Goal: Task Accomplishment & Management: Manage account settings

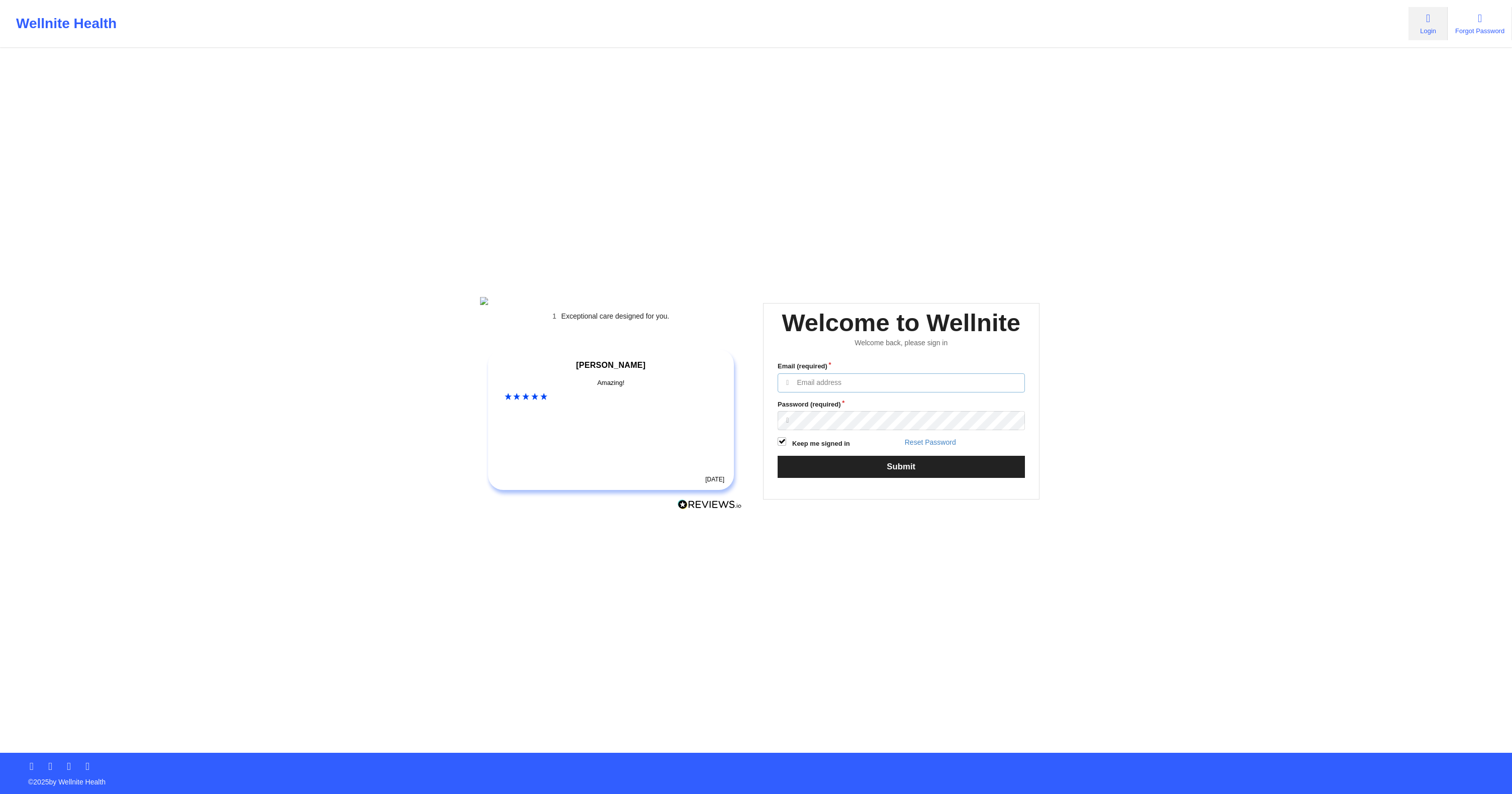
click at [886, 392] on input "Email (required)" at bounding box center [901, 383] width 247 height 19
type input "anabelle_gerhold85@example.com"
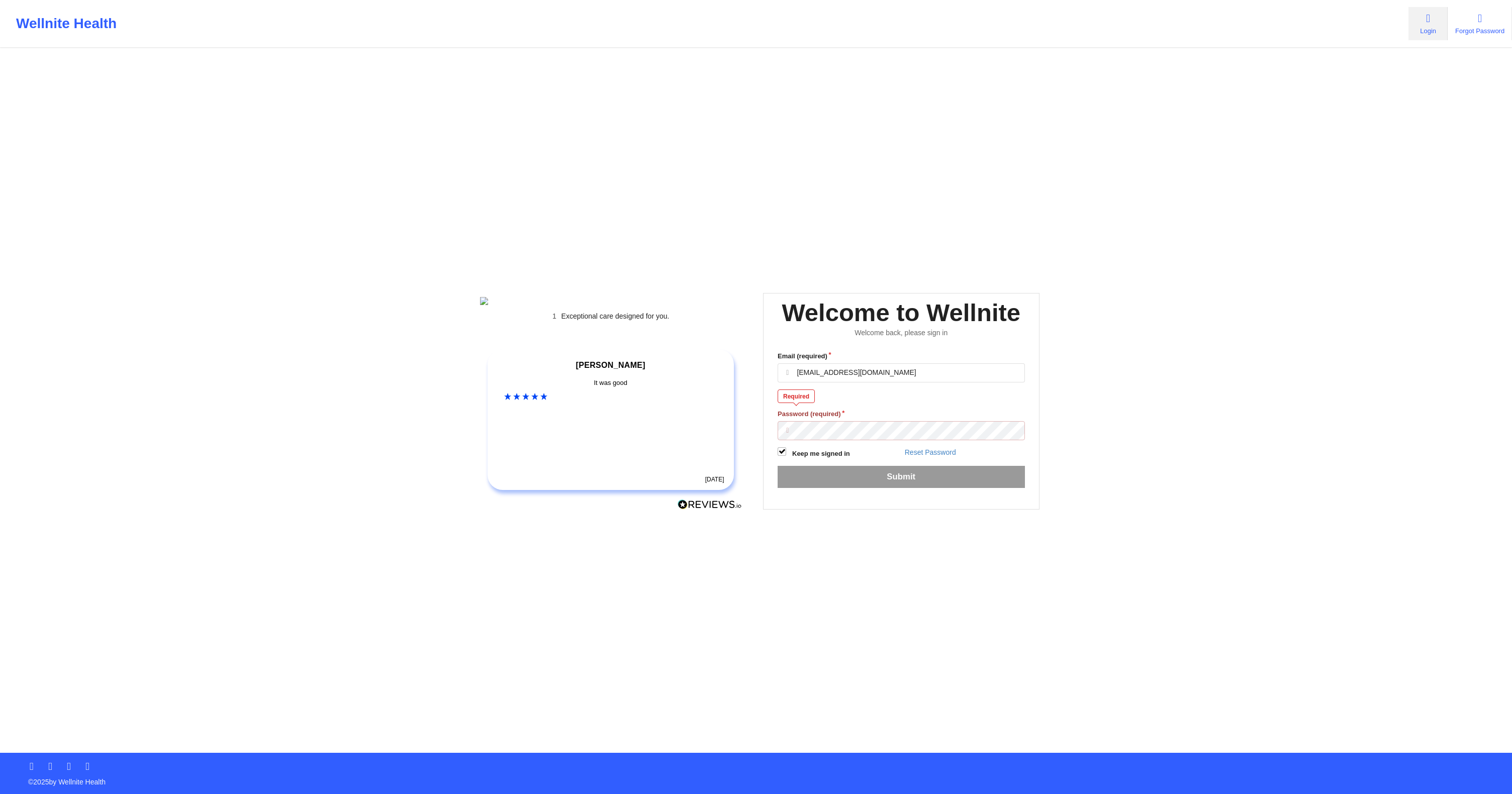
click at [1280, 78] on div "Wellnite Health Login Forgot Password Exceptional care designed for you. Our Cu…" at bounding box center [756, 376] width 1512 height 753
click at [1153, 138] on div "Wellnite Health Login Forgot Password Exceptional care designed for you. Our Cu…" at bounding box center [756, 376] width 1512 height 753
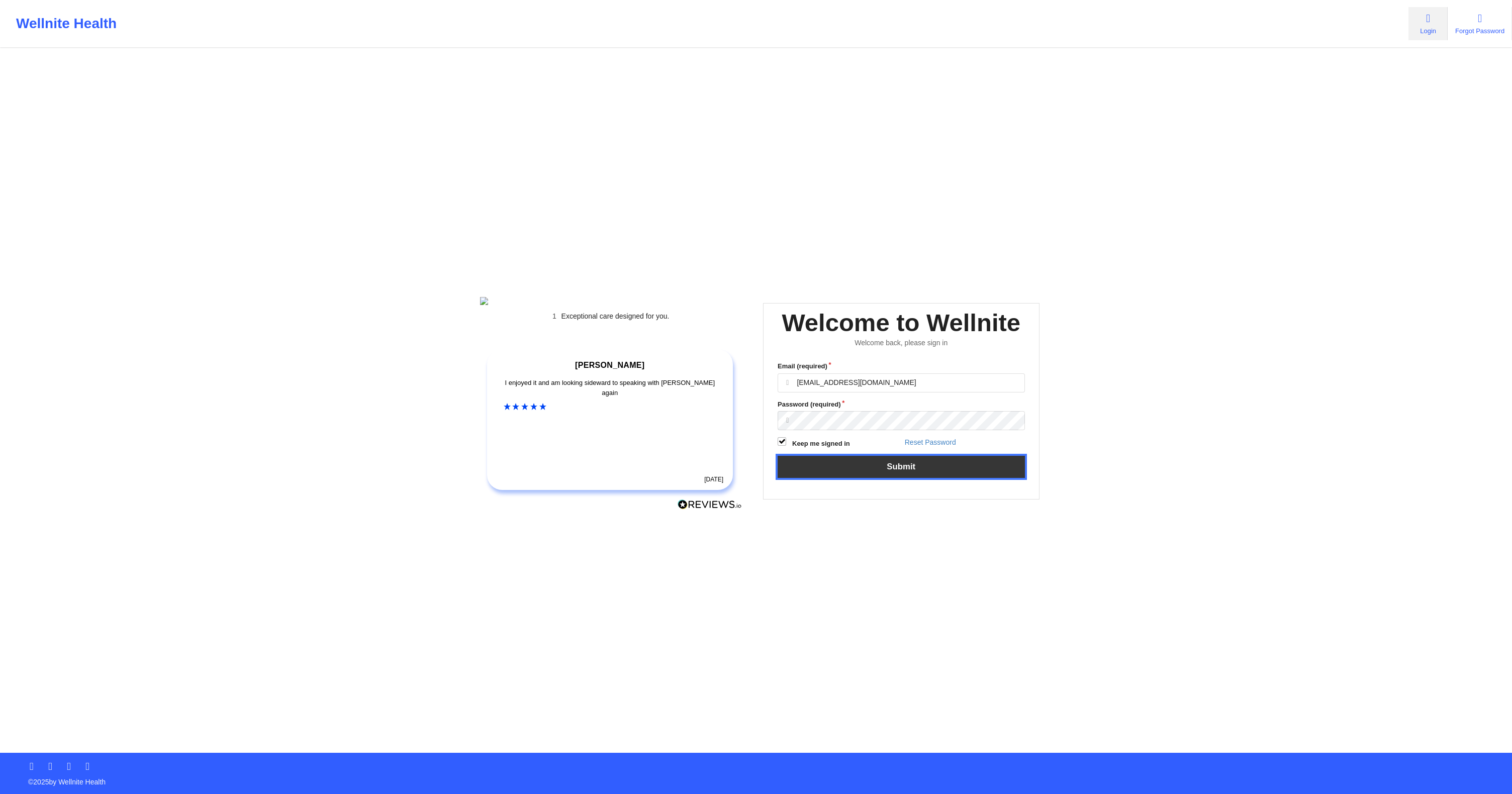
click at [874, 478] on button "Submit" at bounding box center [901, 466] width 247 height 22
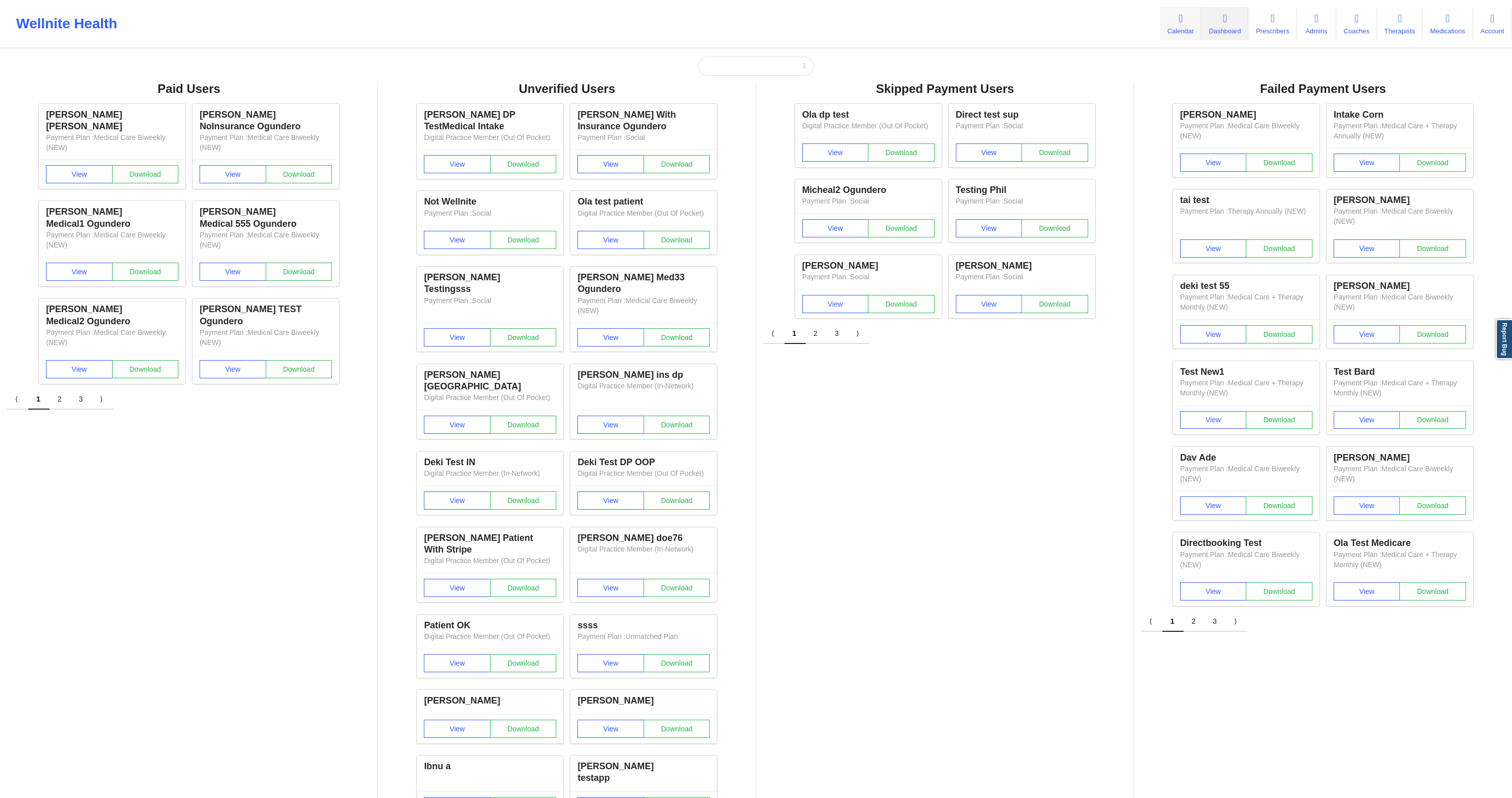
click at [1183, 24] on link "Calendar" at bounding box center [1180, 24] width 41 height 33
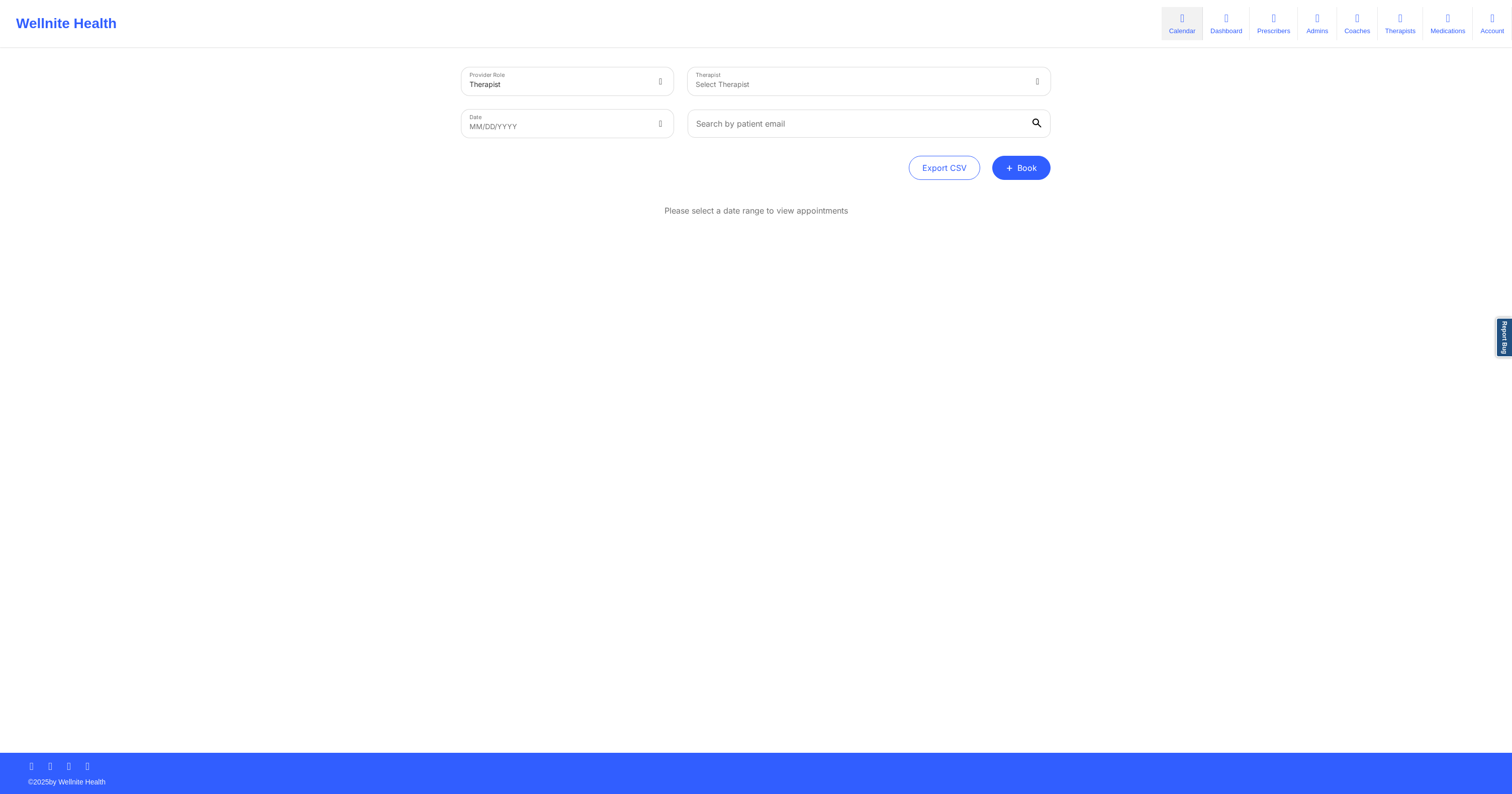
click at [735, 84] on div at bounding box center [861, 84] width 330 height 12
type input "deki test stage"
click at [772, 125] on div "Deki Test Stage" at bounding box center [869, 129] width 363 height 18
click at [655, 122] on body "Wellnite Health Calendar Dashboard Prescribers Admins Coaches Therapists Medica…" at bounding box center [756, 397] width 1512 height 794
select select "2025-8"
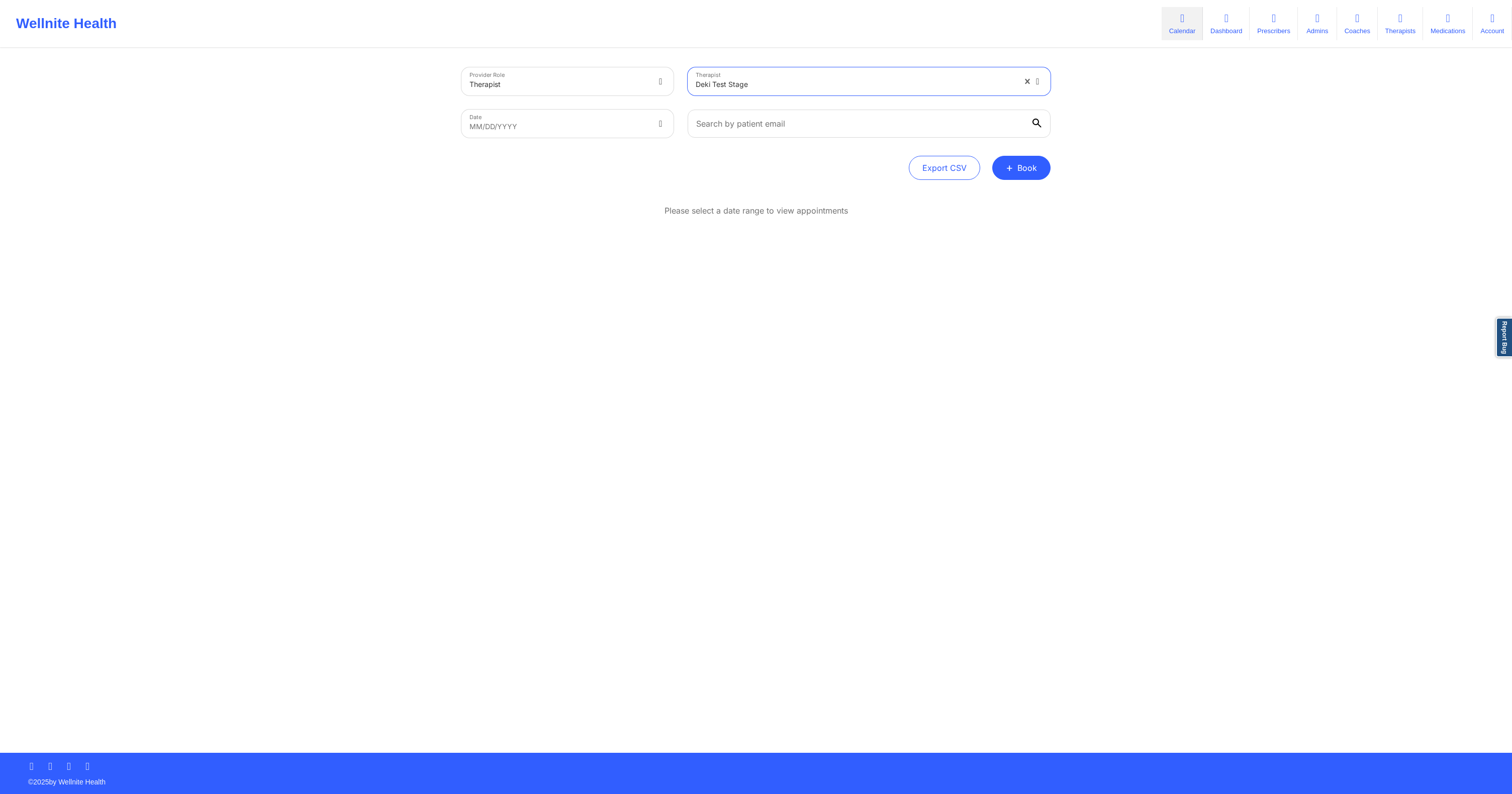
select select "2025-9"
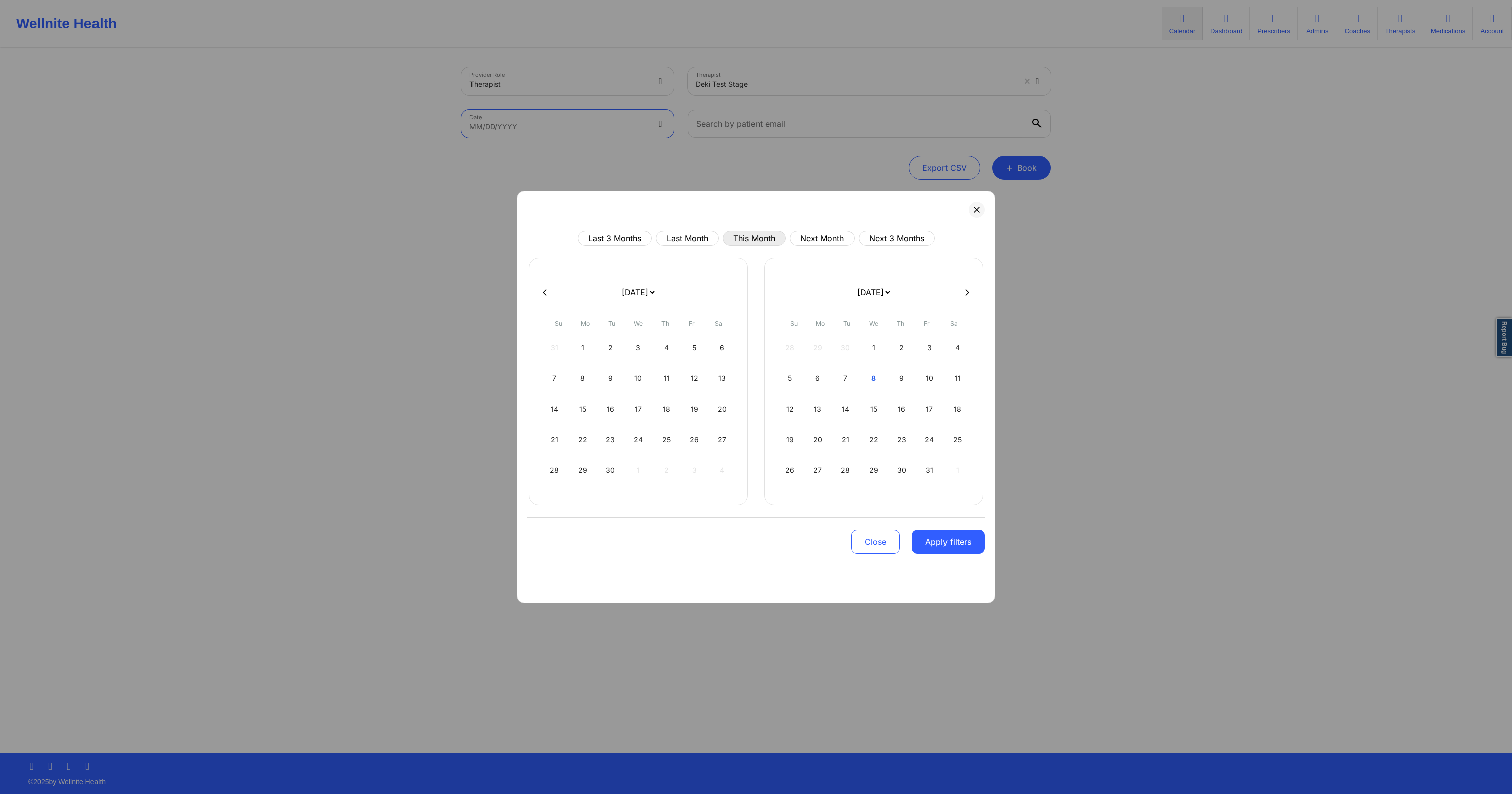
click at [738, 237] on button "This Month" at bounding box center [754, 238] width 63 height 15
select select "2025-9"
select select "2025-10"
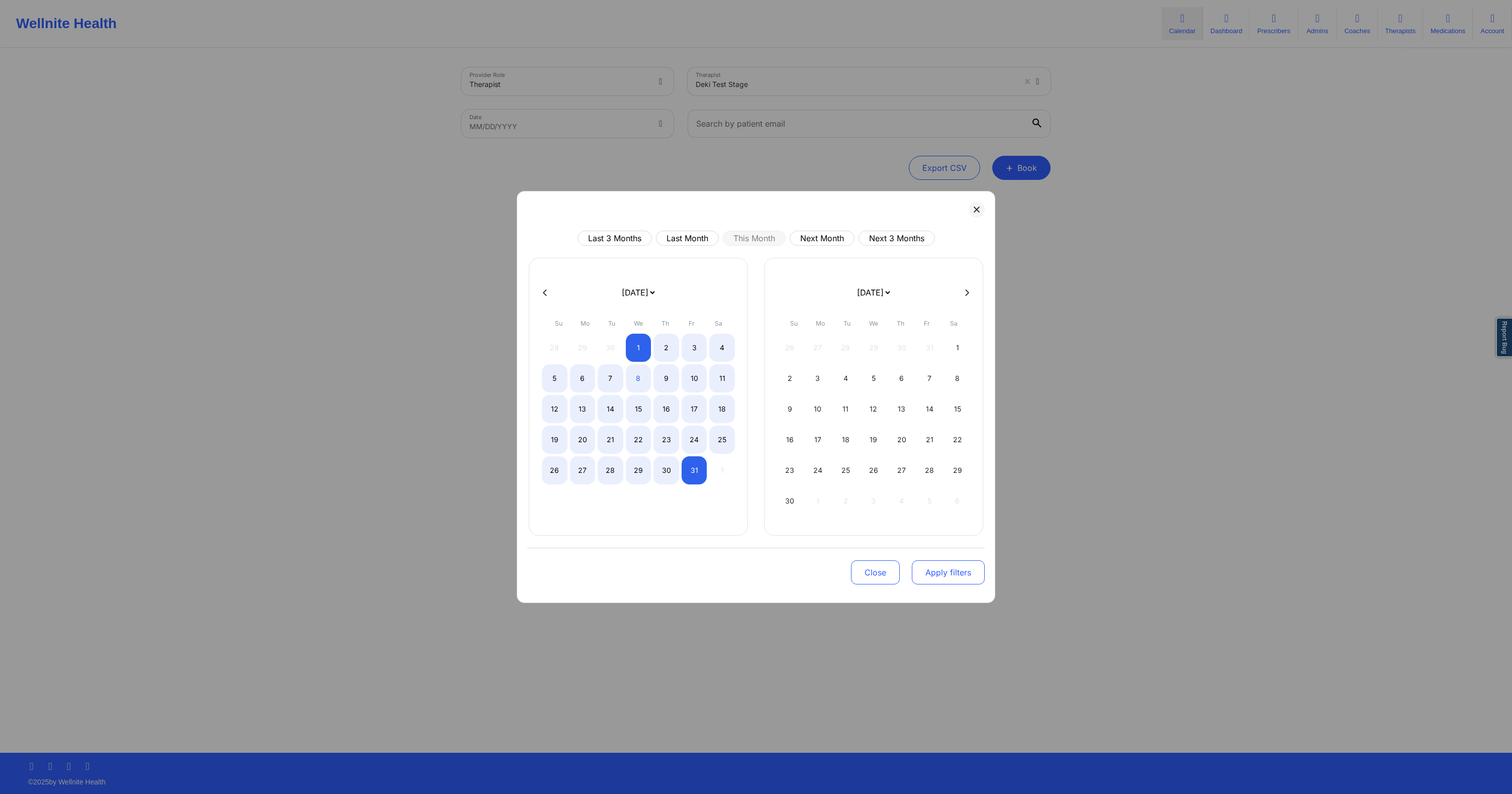
click at [946, 561] on button "Apply filters" at bounding box center [948, 572] width 73 height 24
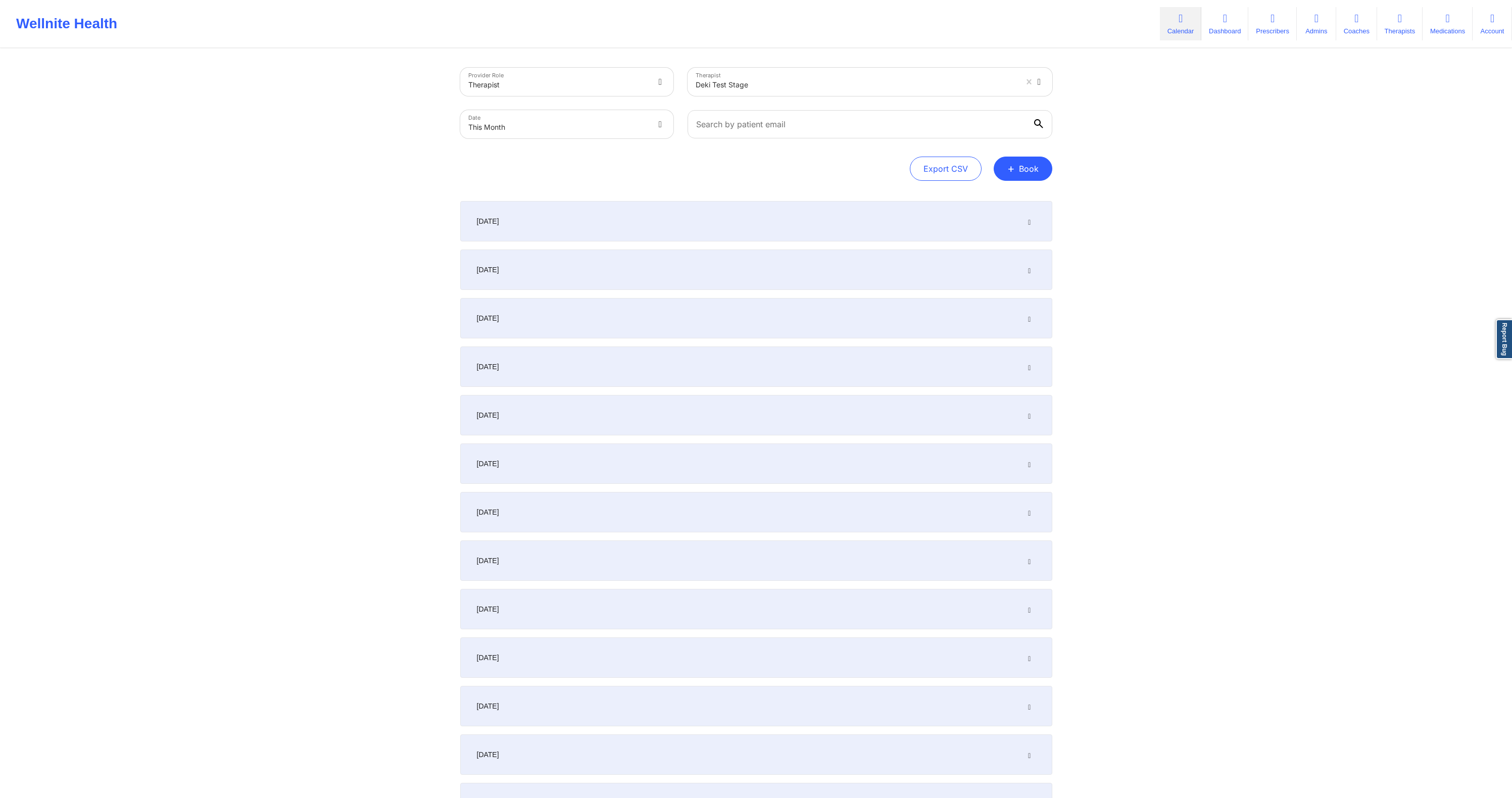
click at [1016, 222] on div "[DATE]" at bounding box center [757, 221] width 592 height 40
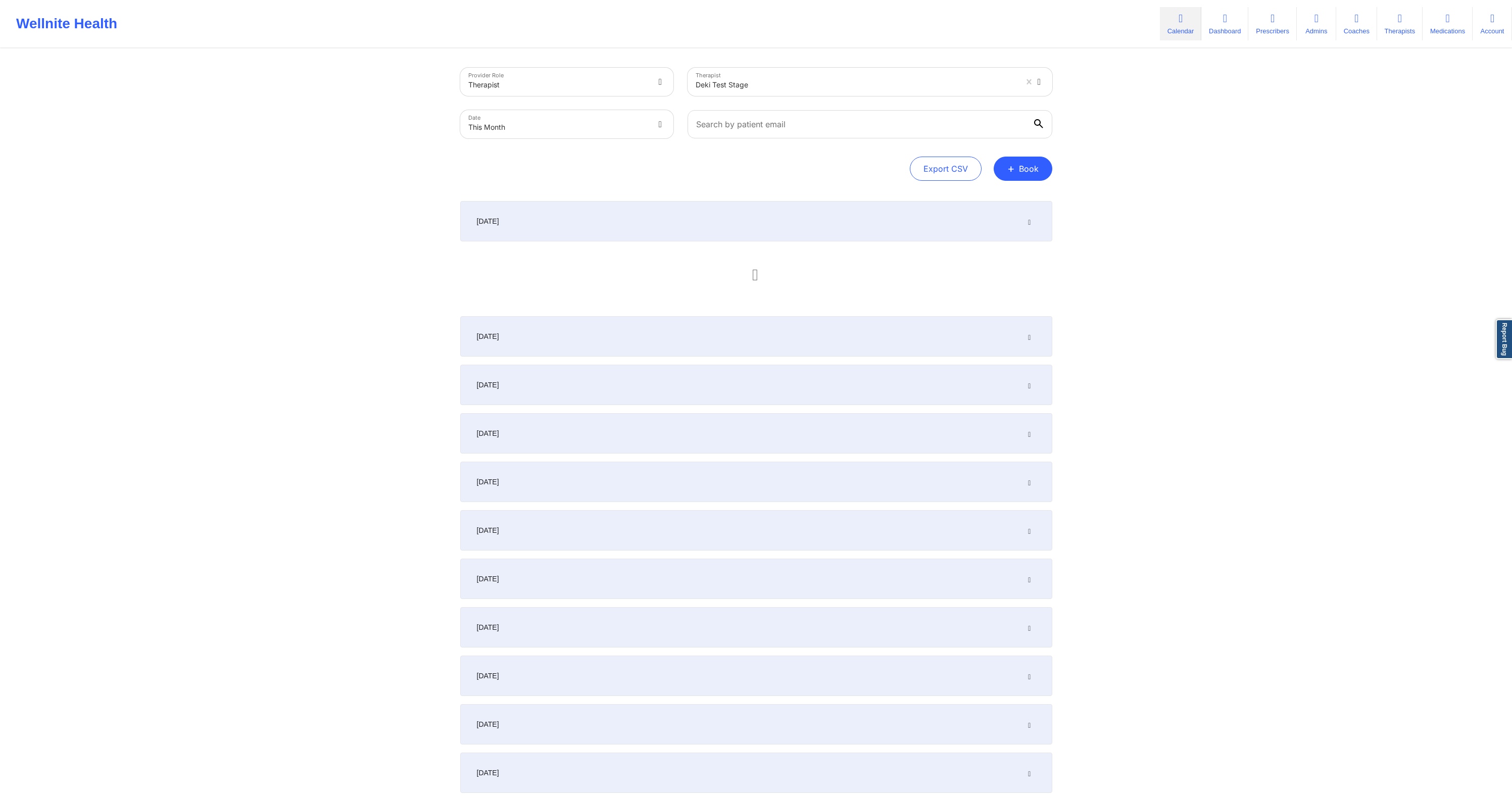
click at [1031, 334] on icon at bounding box center [1029, 336] width 8 height 7
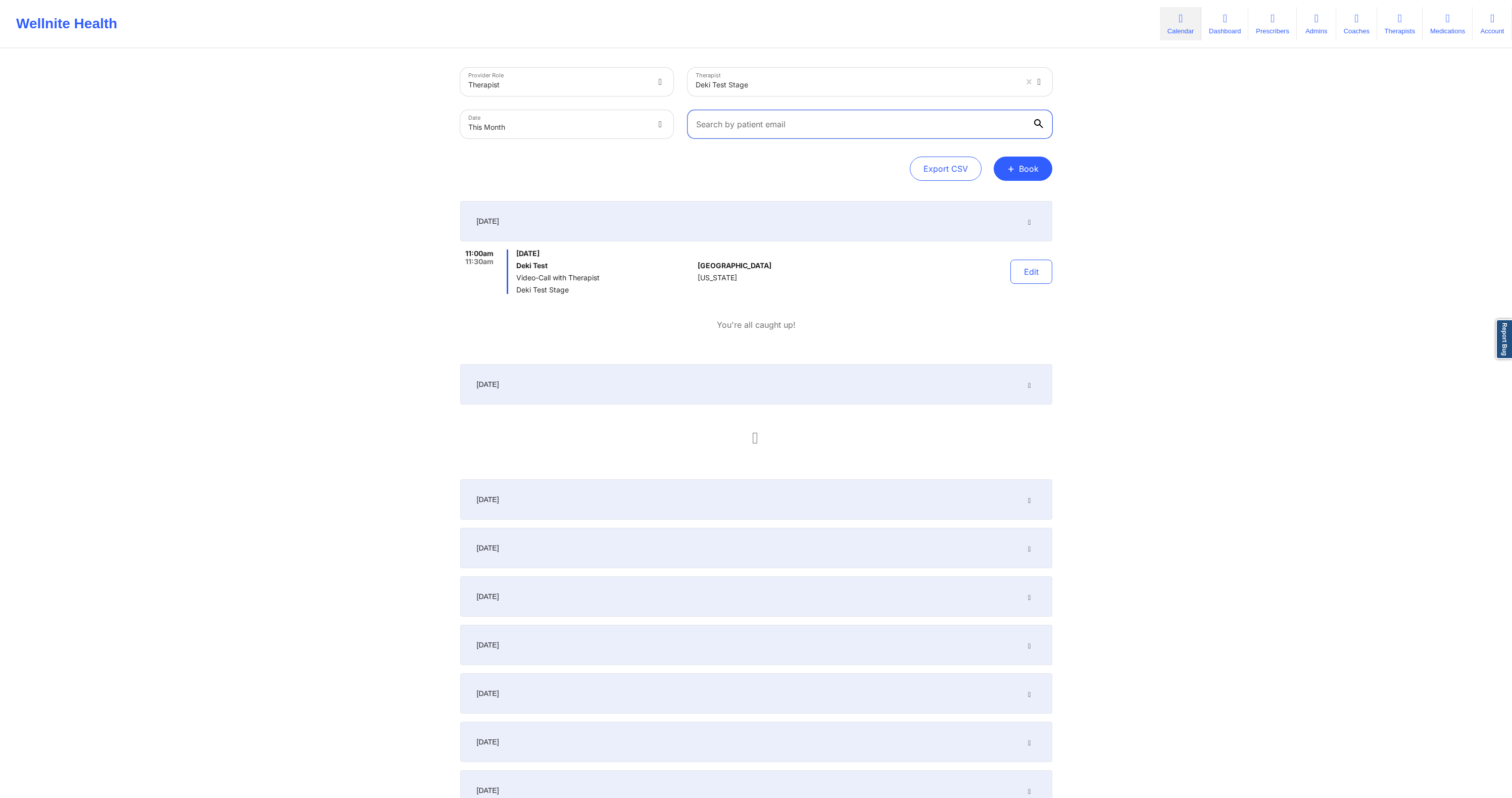
click at [892, 134] on input "text" at bounding box center [870, 124] width 365 height 28
click at [809, 138] on input "text" at bounding box center [870, 124] width 365 height 28
click at [1381, 24] on link "Therapists" at bounding box center [1399, 24] width 45 height 33
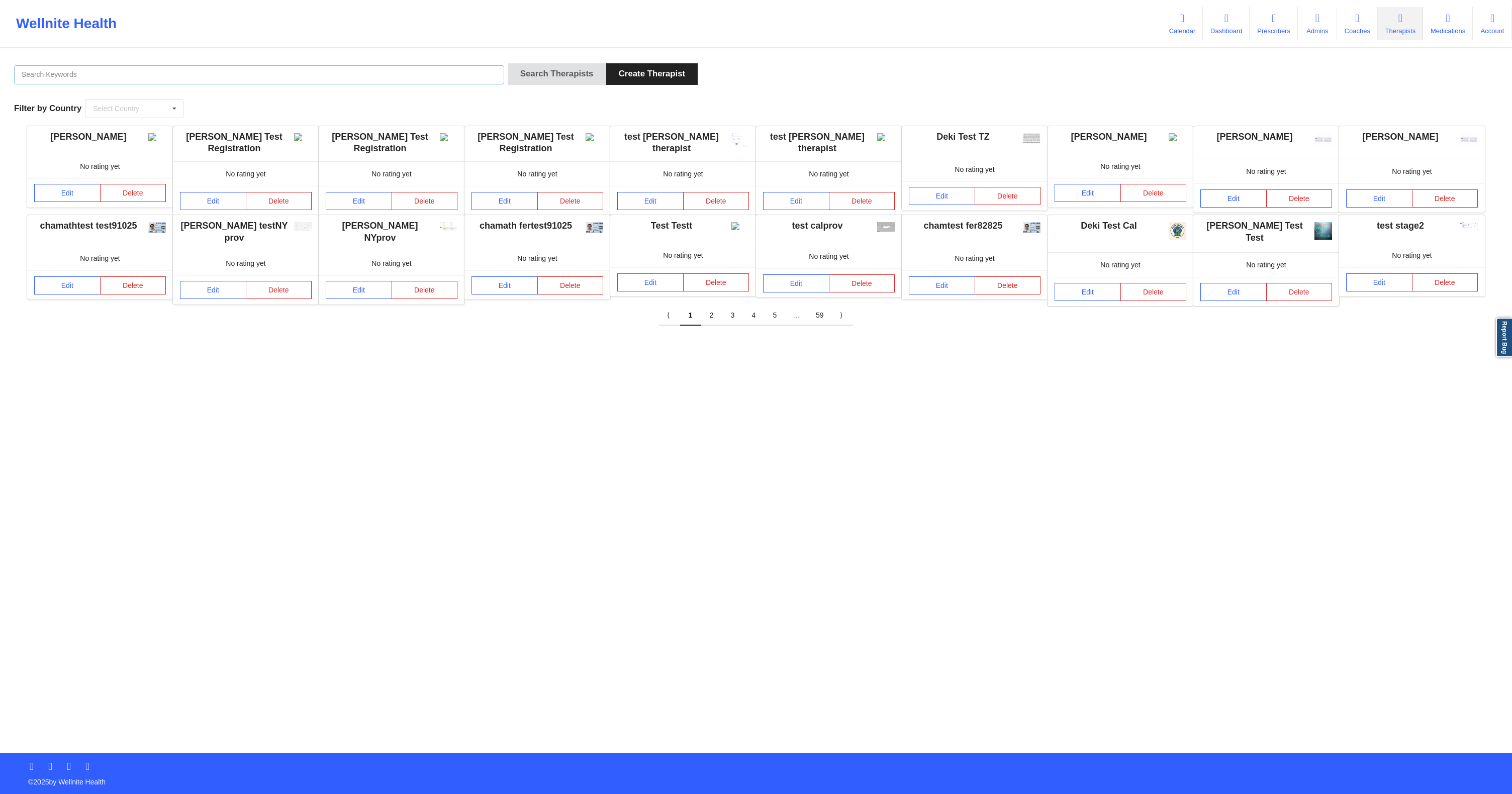
click at [165, 66] on input "text" at bounding box center [259, 75] width 490 height 19
click at [169, 67] on input "ta" at bounding box center [259, 75] width 490 height 19
click at [167, 74] on input "ta" at bounding box center [259, 75] width 490 height 19
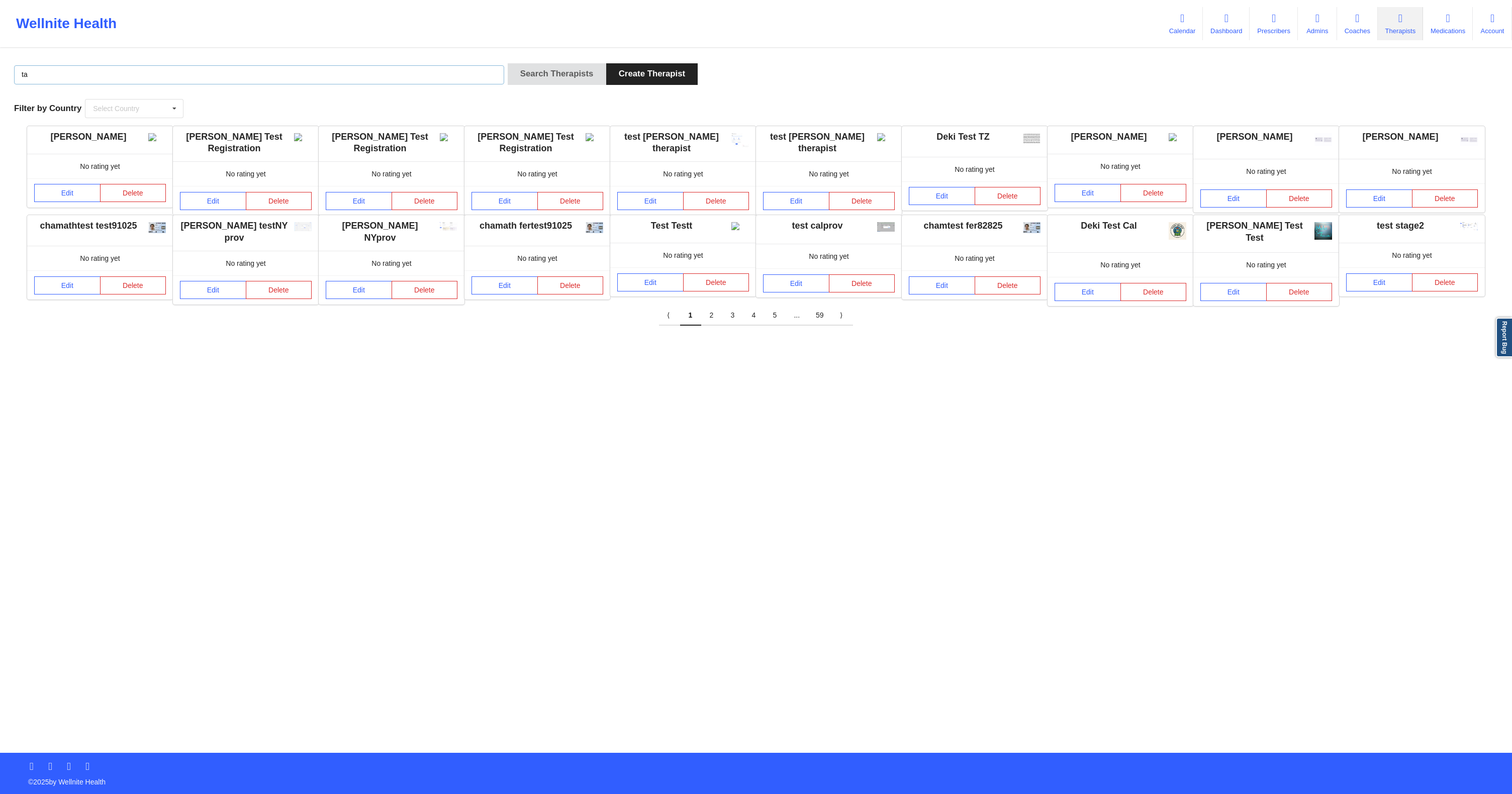
click at [167, 74] on input "ta" at bounding box center [259, 75] width 490 height 19
click at [150, 74] on input "ta" at bounding box center [259, 75] width 490 height 19
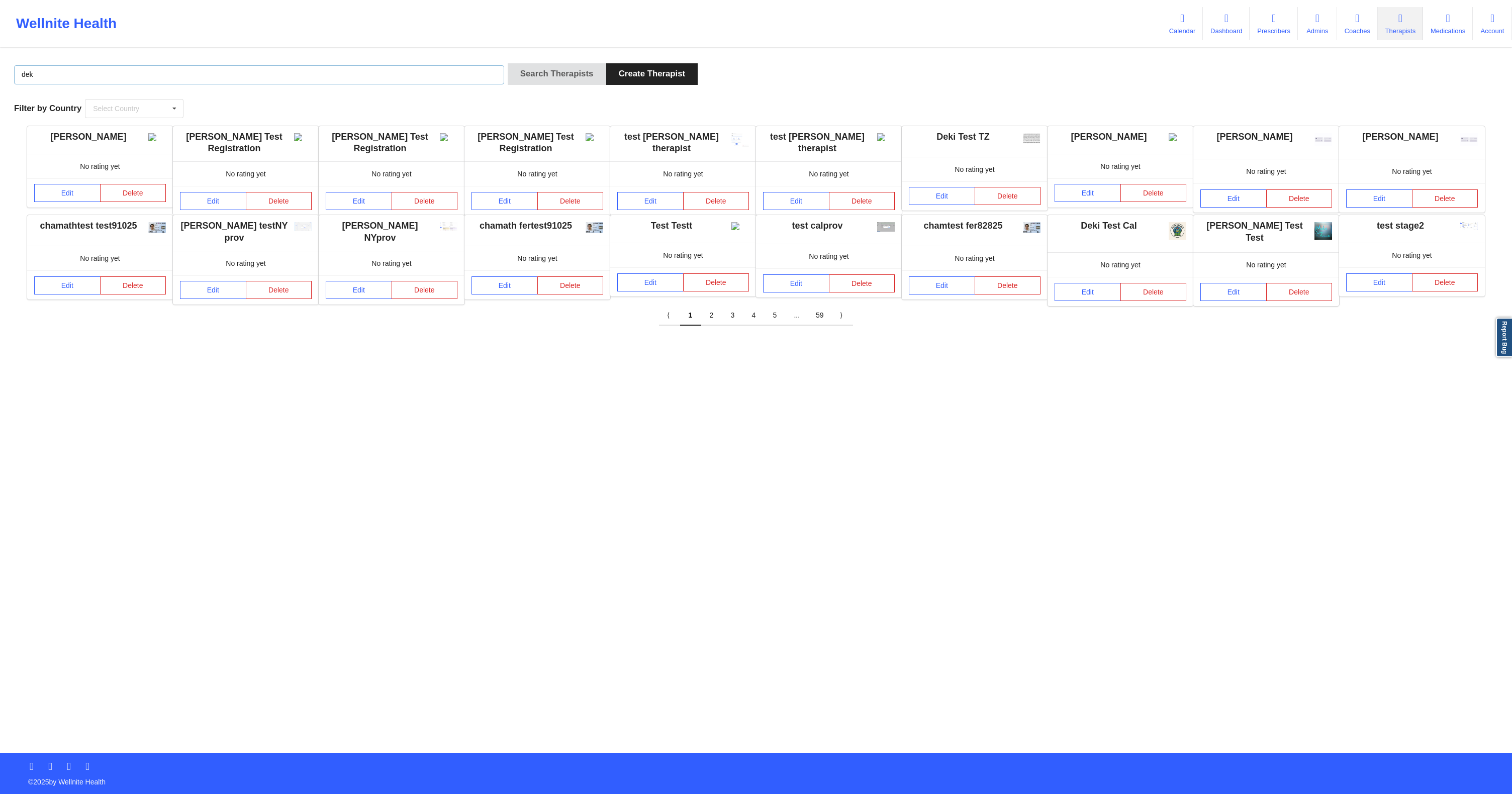
type input "deki test stage"
click at [516, 80] on button "Search Therapists" at bounding box center [556, 74] width 98 height 22
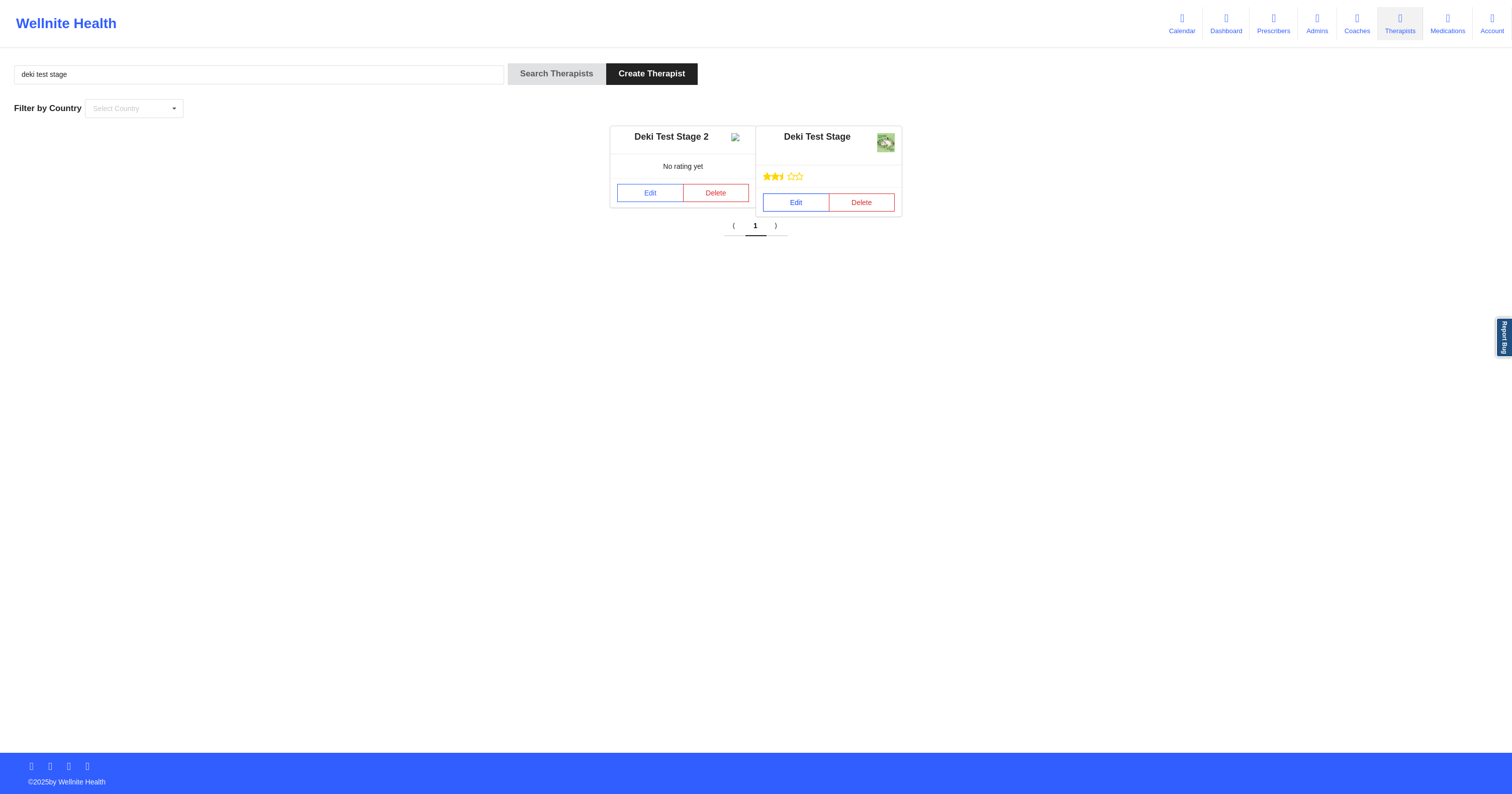
click at [796, 198] on link "Edit" at bounding box center [796, 202] width 67 height 18
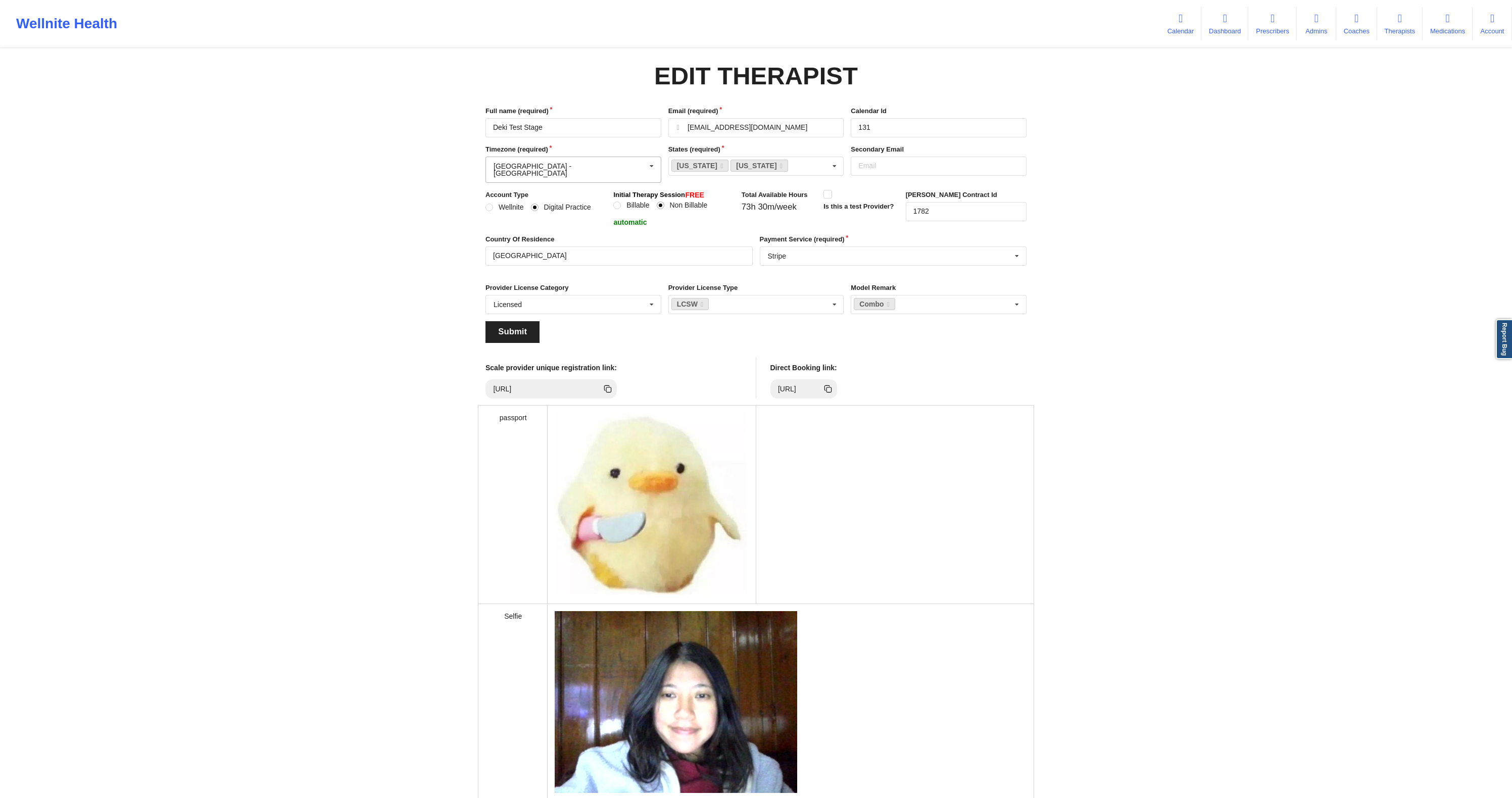
click at [547, 170] on div "[GEOGRAPHIC_DATA] - [GEOGRAPHIC_DATA]" at bounding box center [570, 169] width 153 height 14
type input "new"
click at [573, 225] on h4 "[US_STATE] - [GEOGRAPHIC_DATA] 09:55 am (GMT -0500)" at bounding box center [573, 234] width 159 height 18
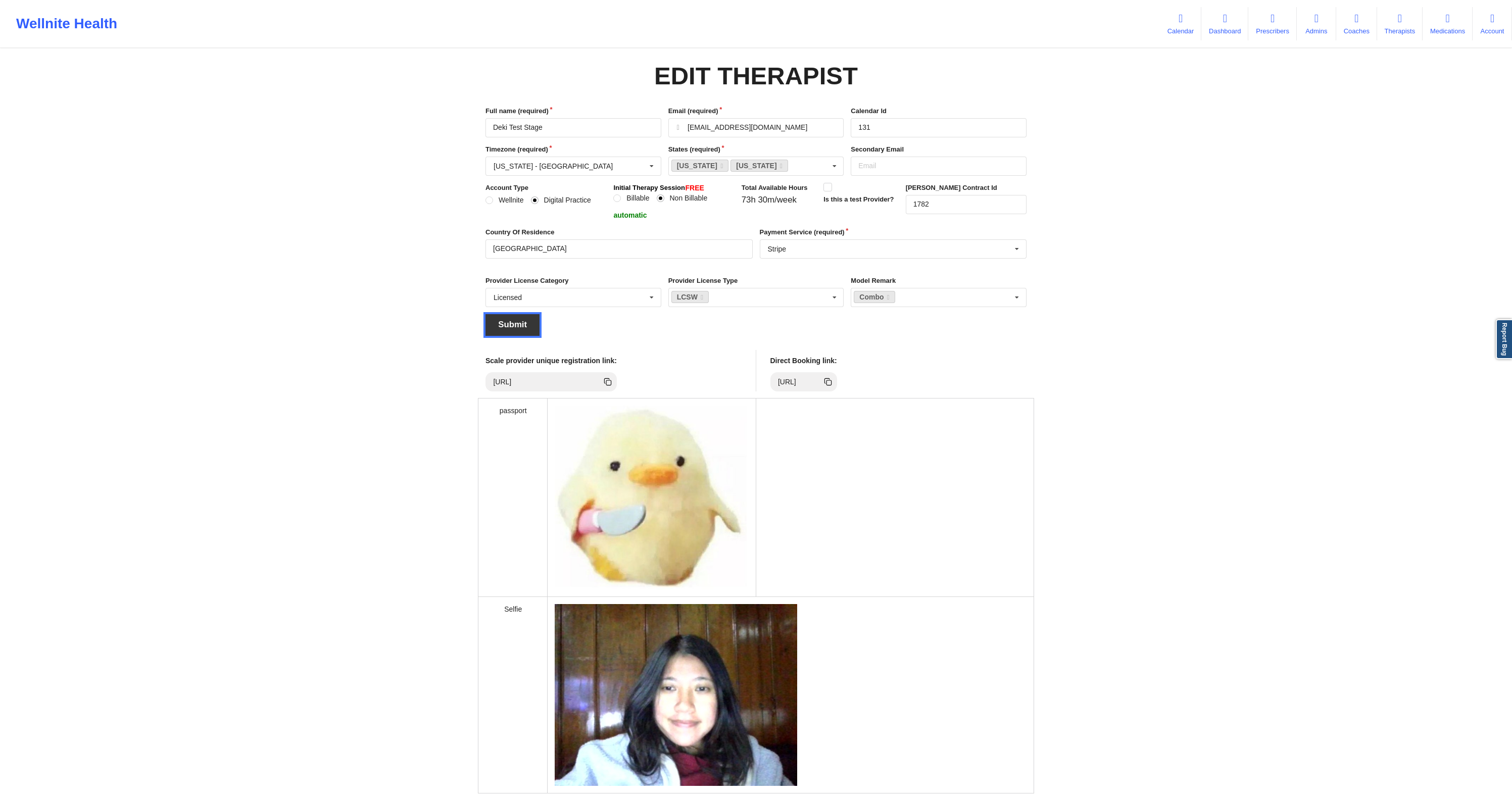
click at [518, 319] on button "Submit" at bounding box center [512, 325] width 54 height 22
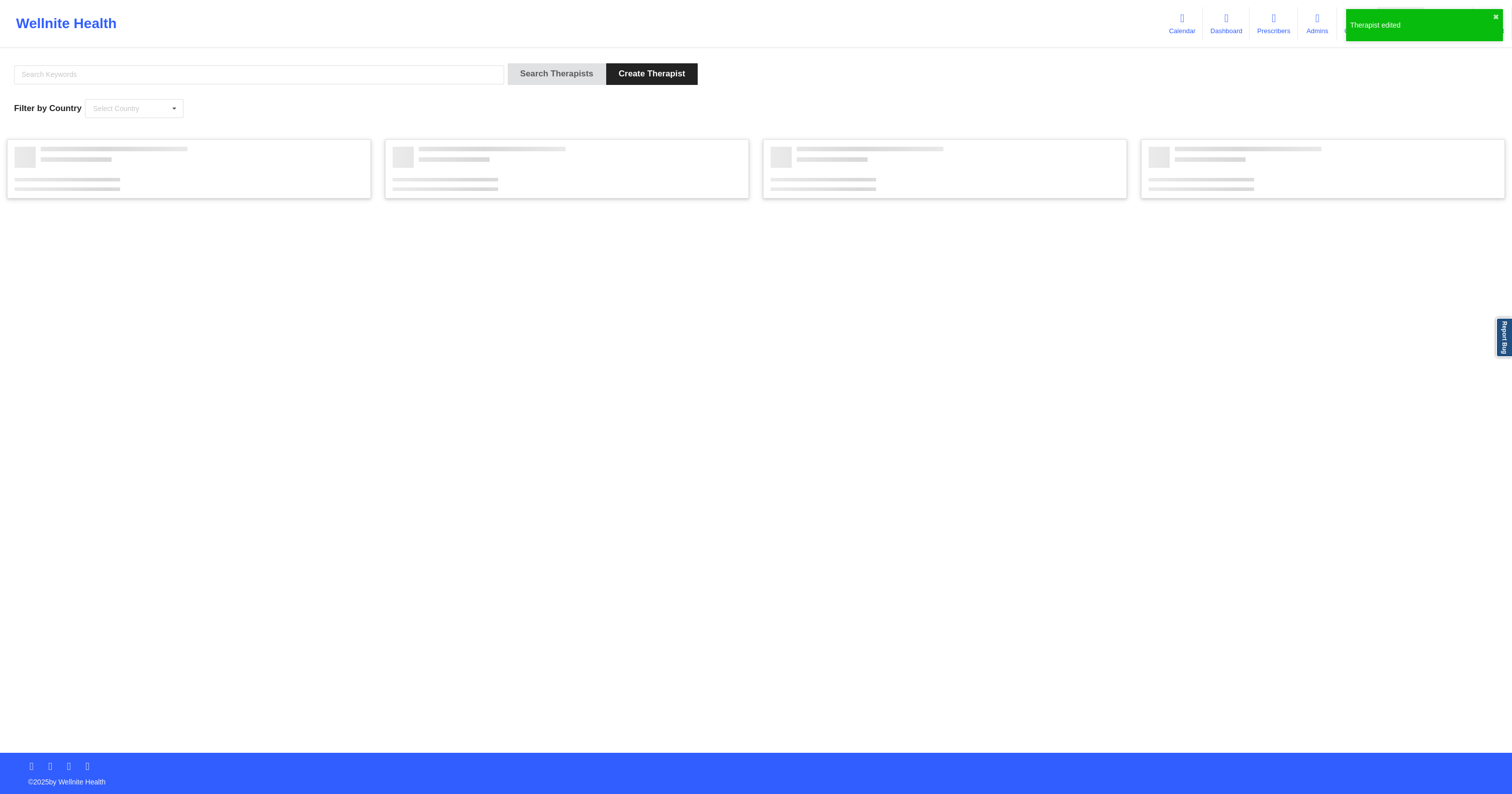
click at [875, 88] on div "Search Therapists Create Therapist" at bounding box center [756, 77] width 1491 height 29
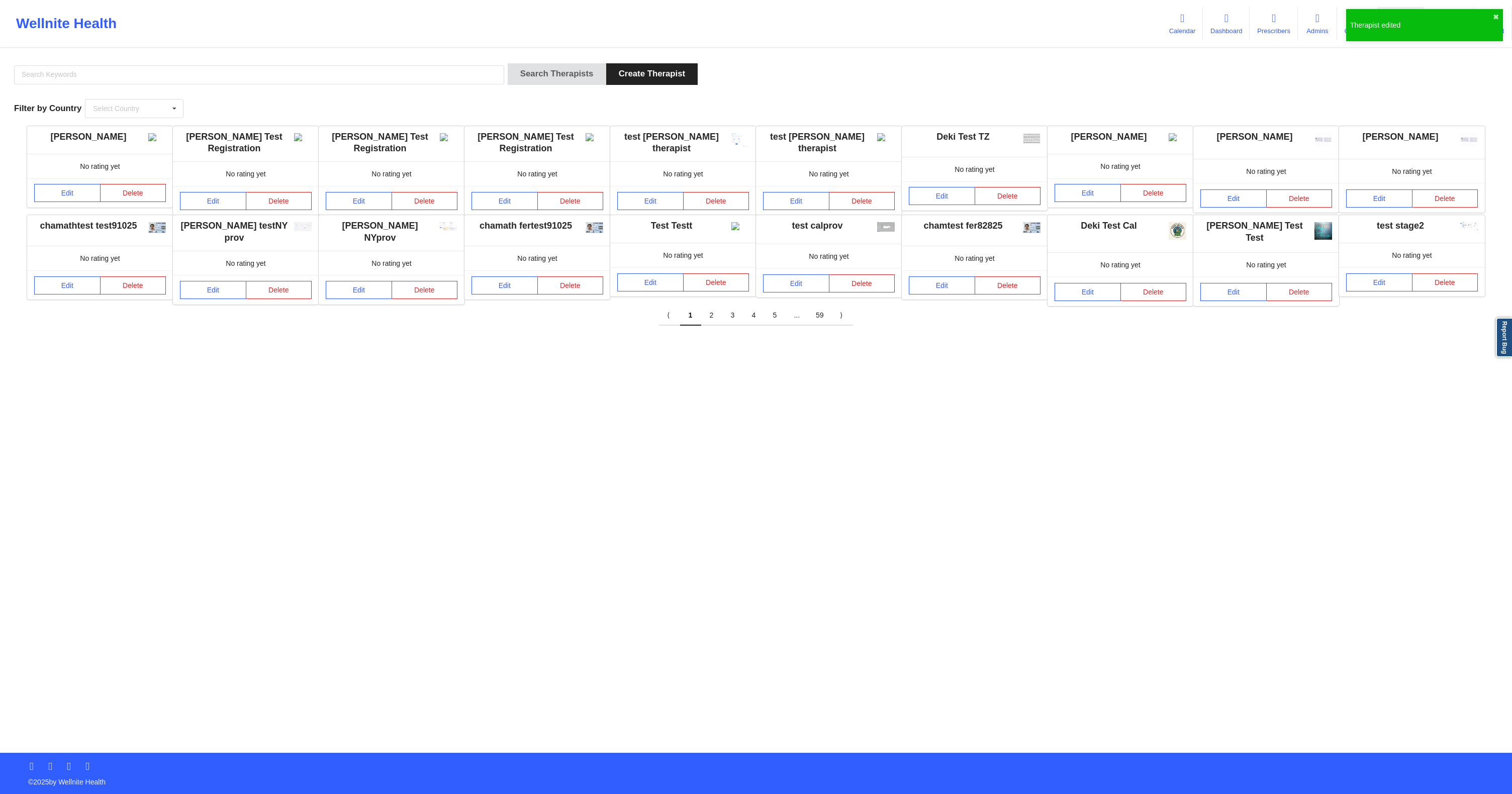
click at [913, 30] on div "Wellnite Health Calendar Dashboard Prescribers Admins Coaches Therapists Medica…" at bounding box center [756, 23] width 1512 height 40
click at [1164, 313] on div "[PERSON_NAME] No rating yet Edit Delete [PERSON_NAME] Test Registration No rati…" at bounding box center [756, 226] width 1498 height 200
